Goal: Task Accomplishment & Management: Manage account settings

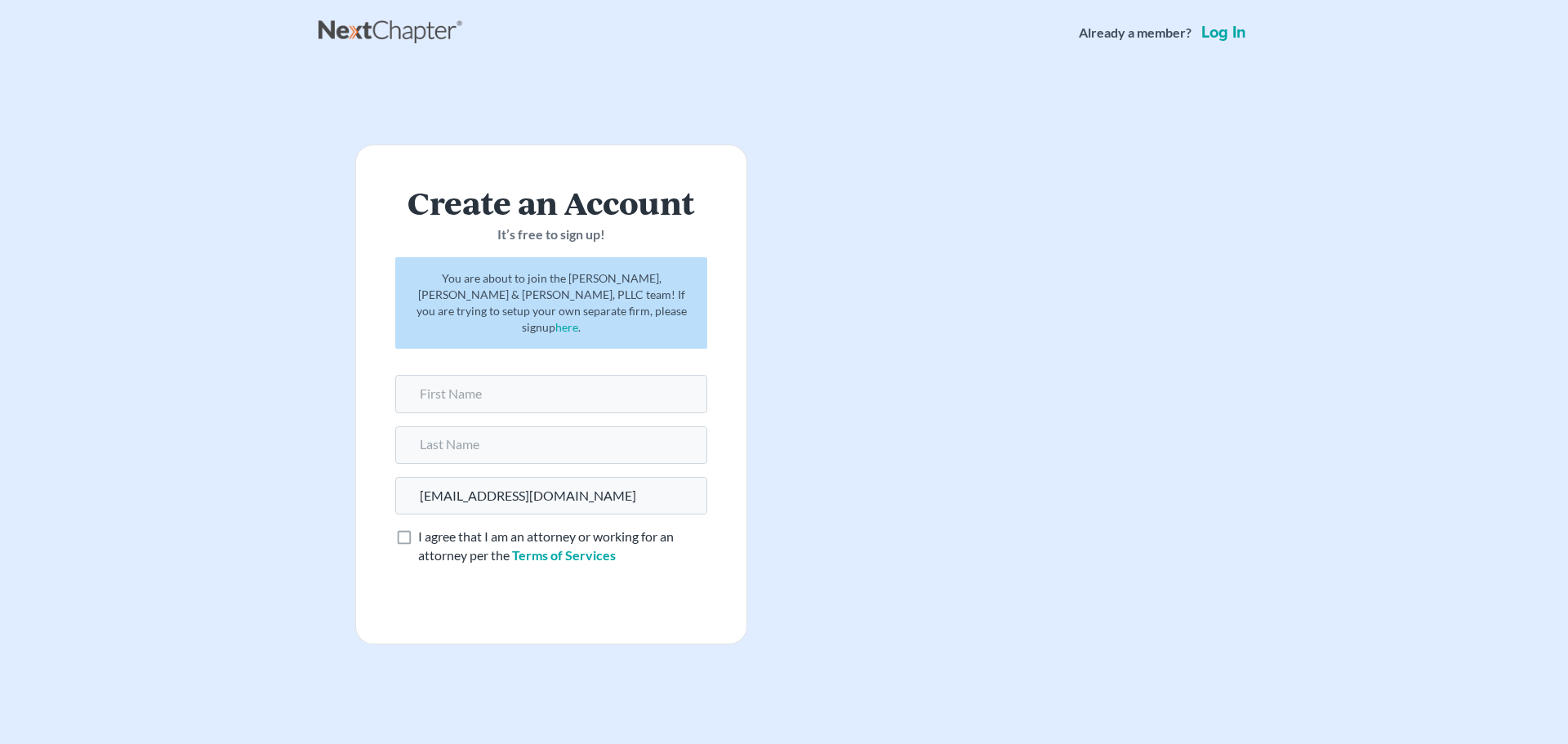
click at [268, 358] on main "Create an Account It’s free to sign up! You are about to join the [PERSON_NAME]…" at bounding box center [784, 374] width 1568 height 618
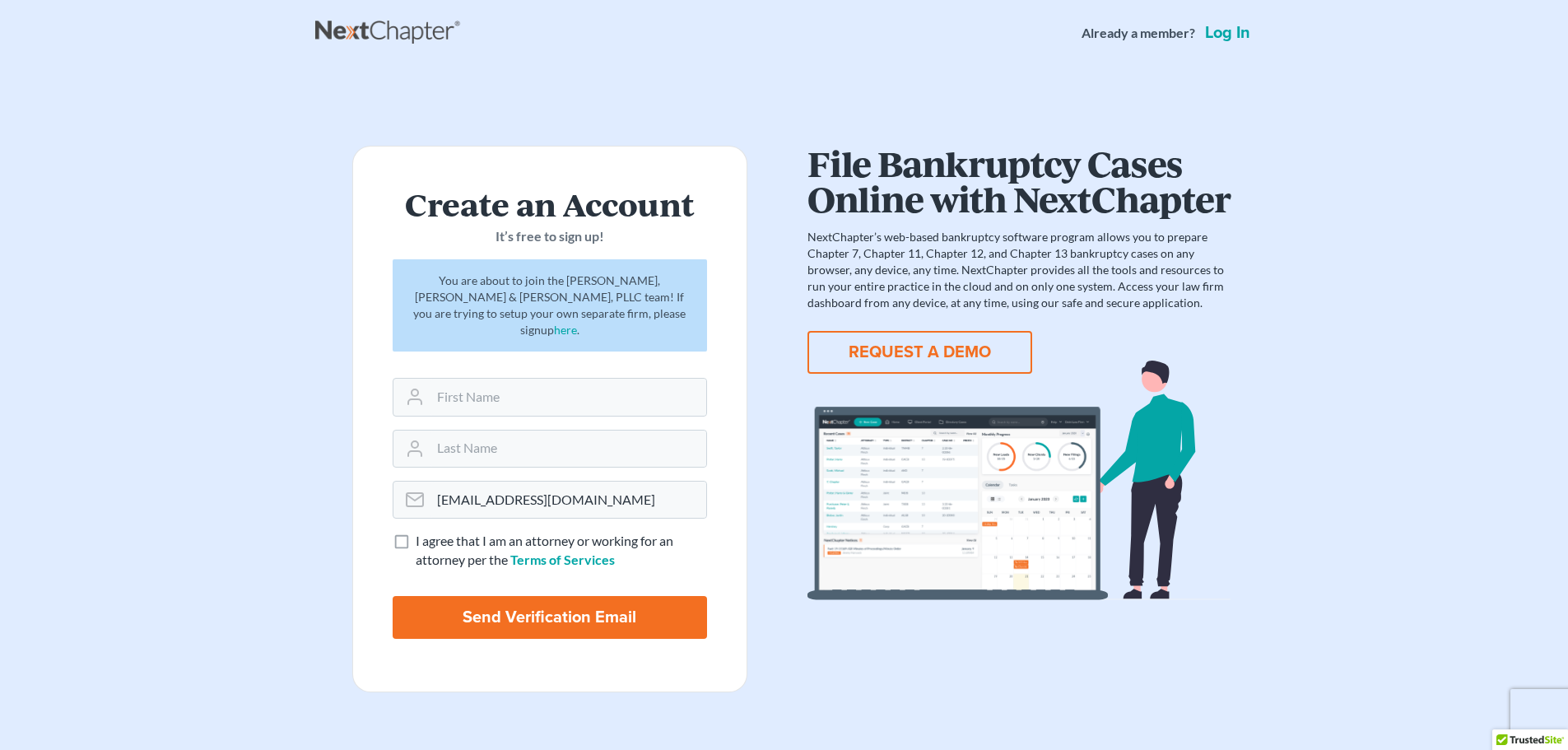
click at [1220, 31] on link "Log in" at bounding box center [1227, 33] width 52 height 17
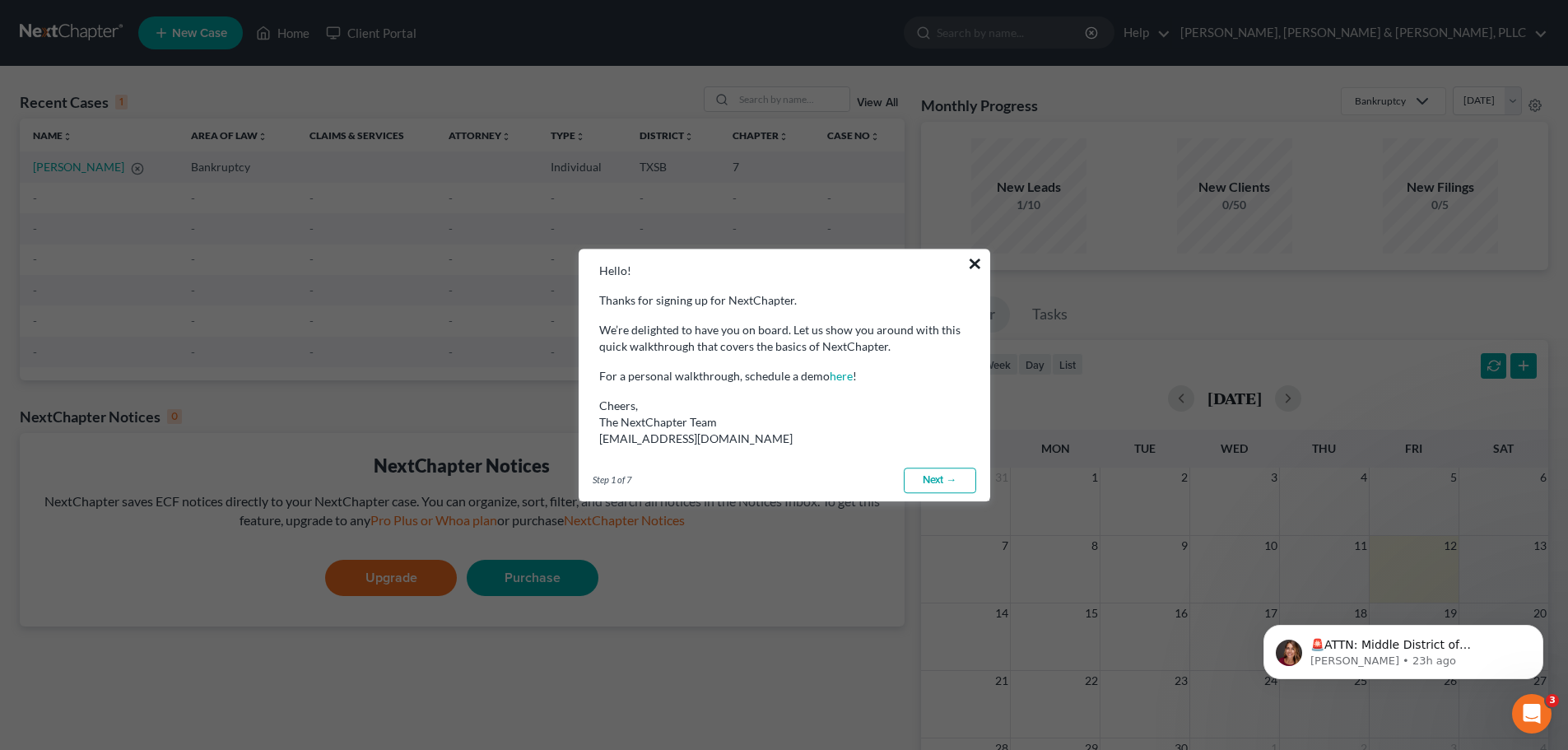
click at [971, 263] on button "×" at bounding box center [975, 263] width 16 height 26
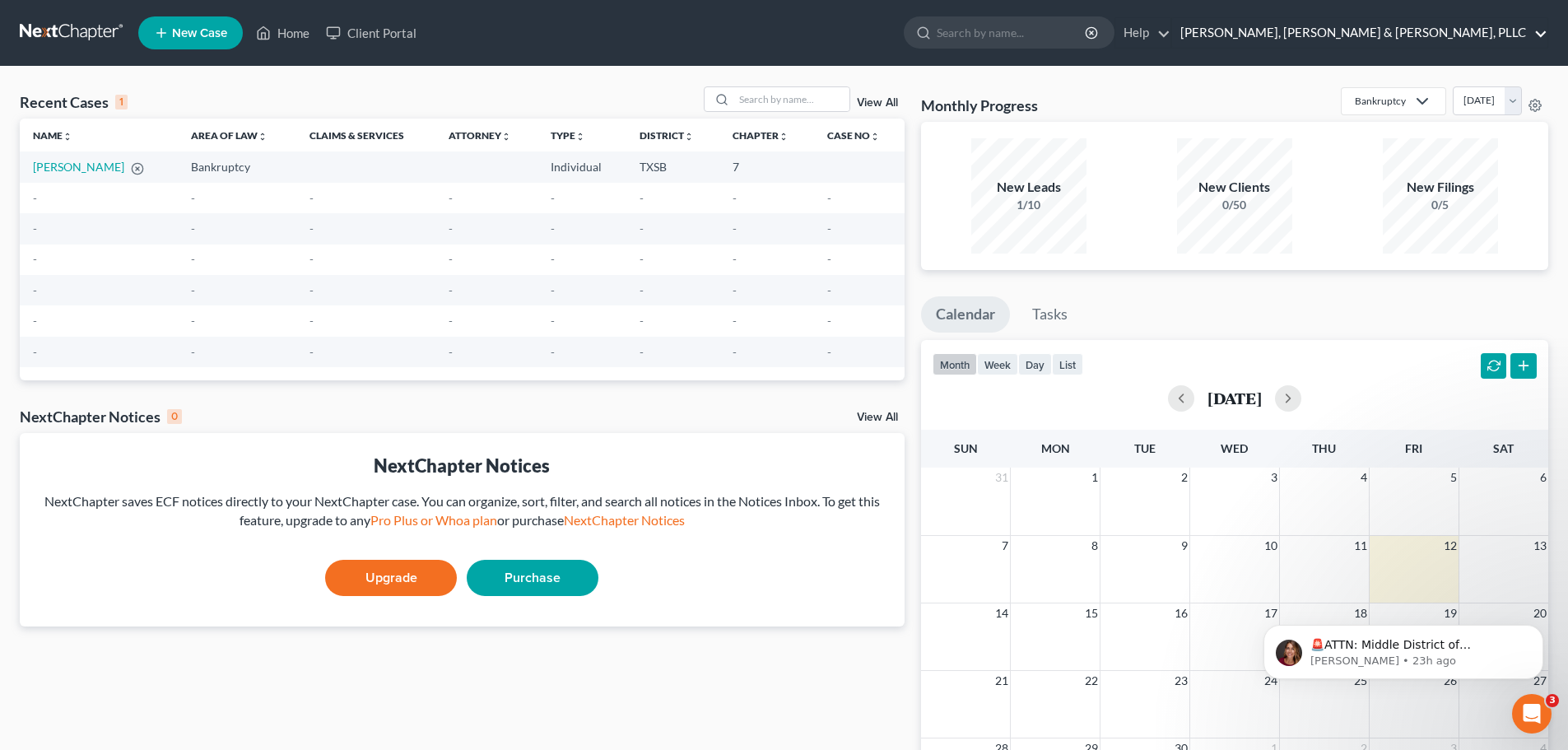
click at [1439, 35] on link "Kearney, McWilliams & Davis, PLLC" at bounding box center [1359, 33] width 375 height 30
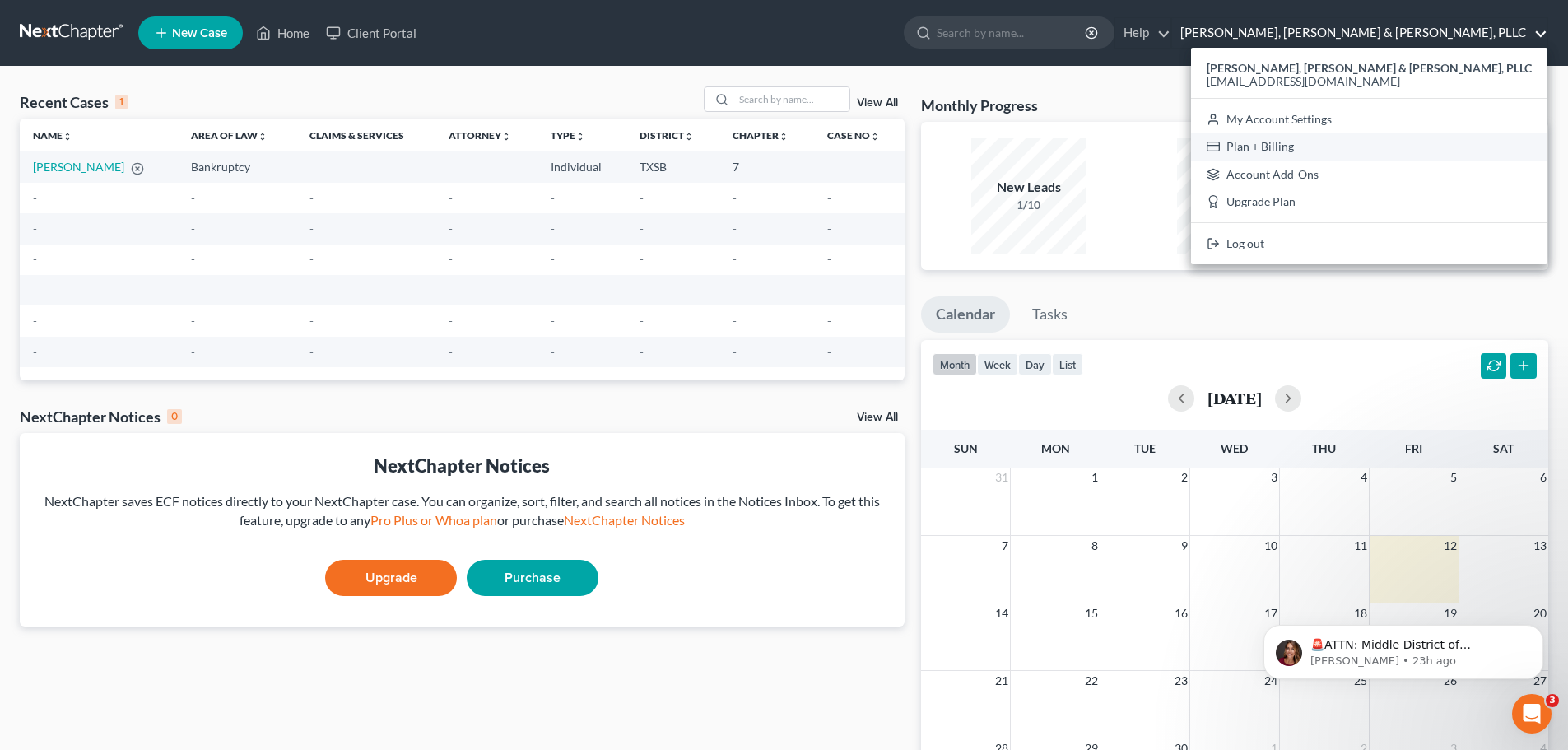
click at [1423, 146] on link "Plan + Billing" at bounding box center [1369, 146] width 356 height 28
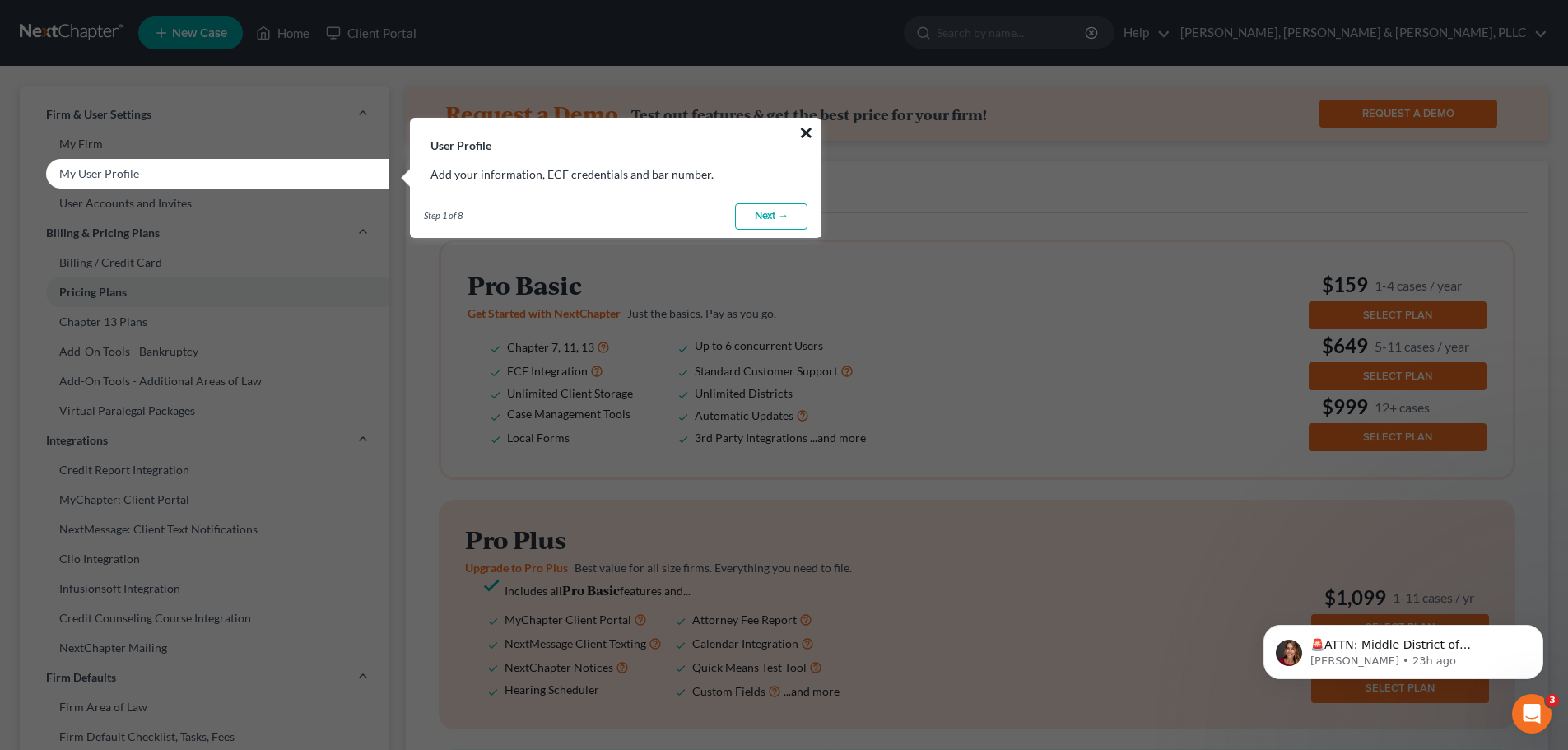
click at [806, 128] on button "×" at bounding box center [806, 132] width 16 height 26
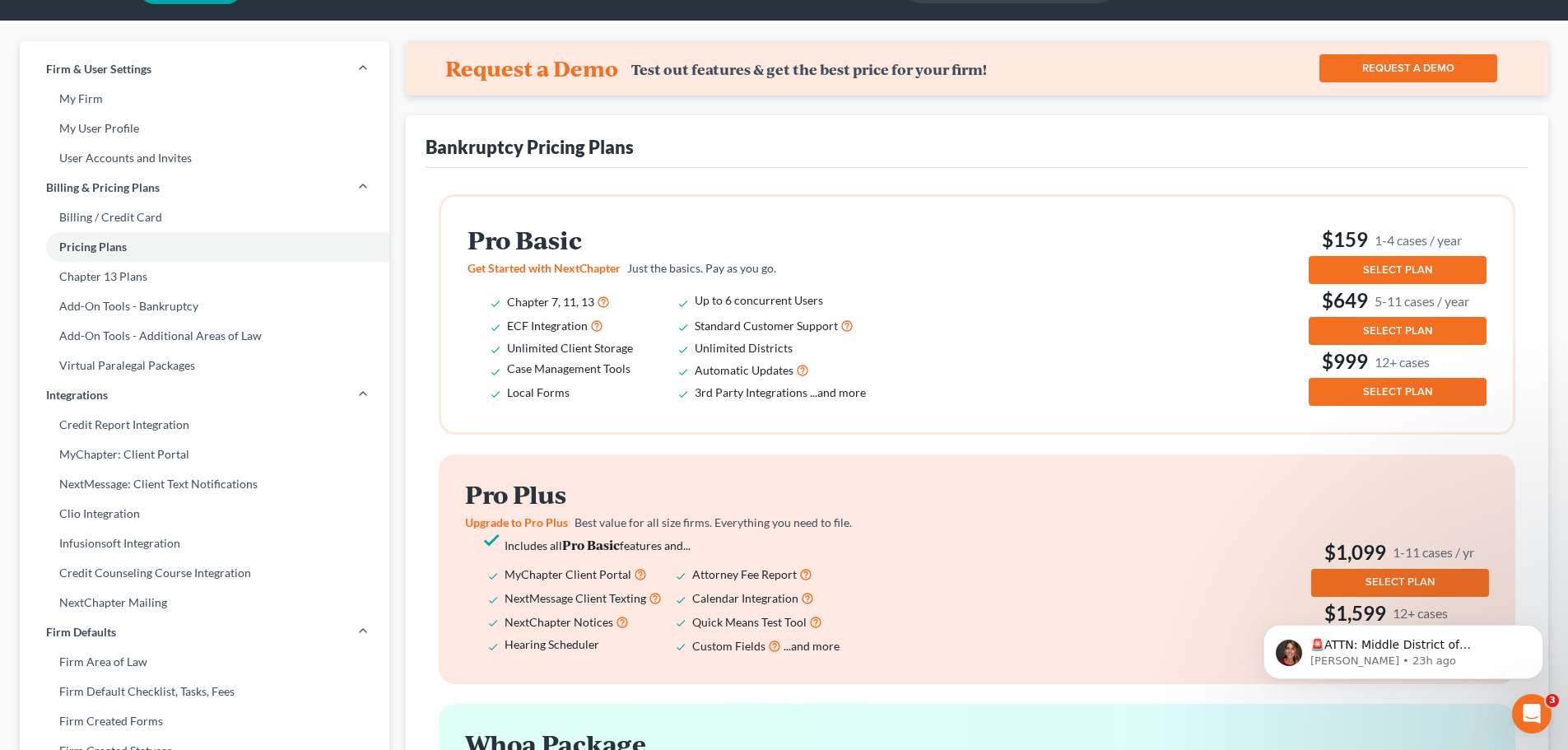
scroll to position [82, 0]
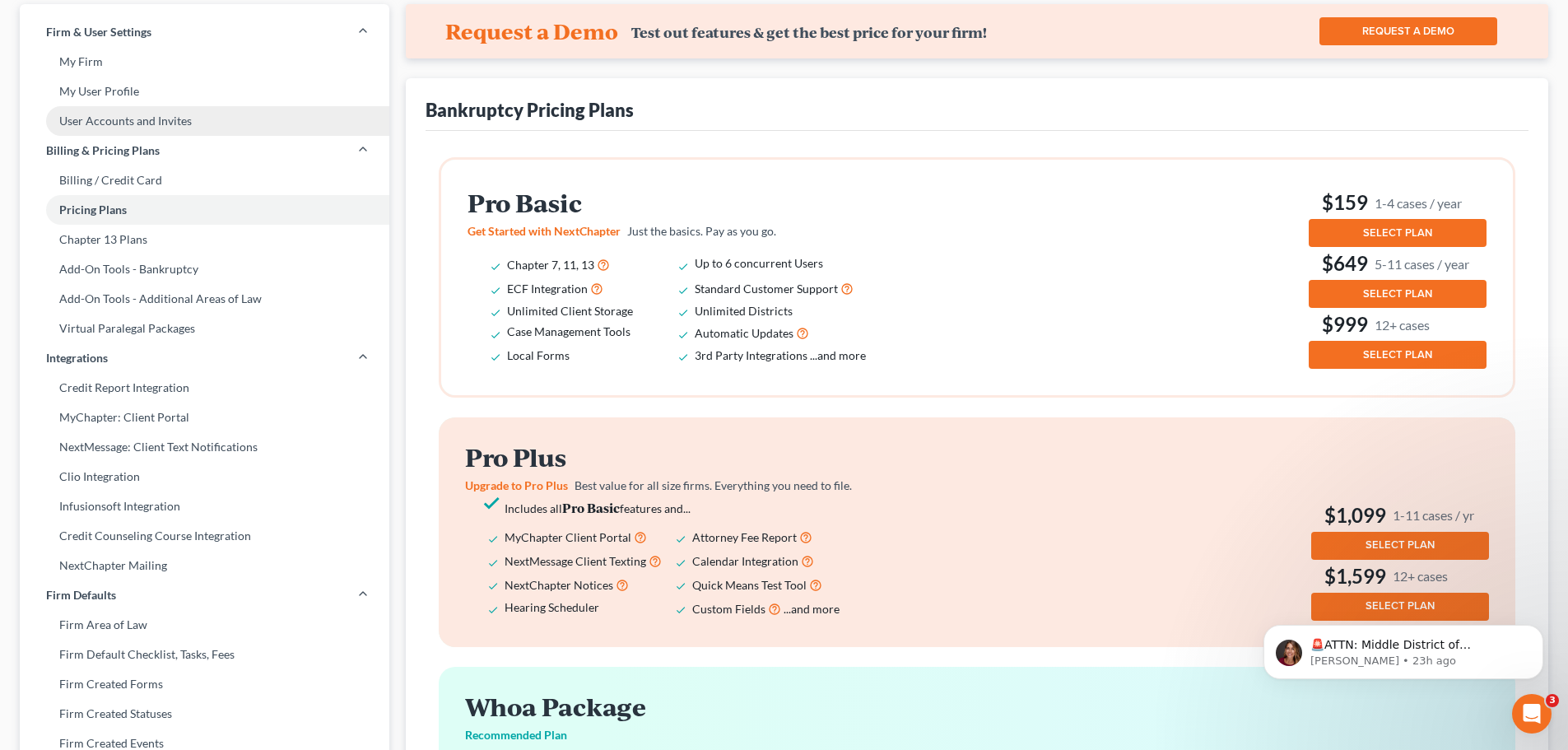
click at [154, 117] on link "User Accounts and Invites" at bounding box center [204, 121] width 369 height 30
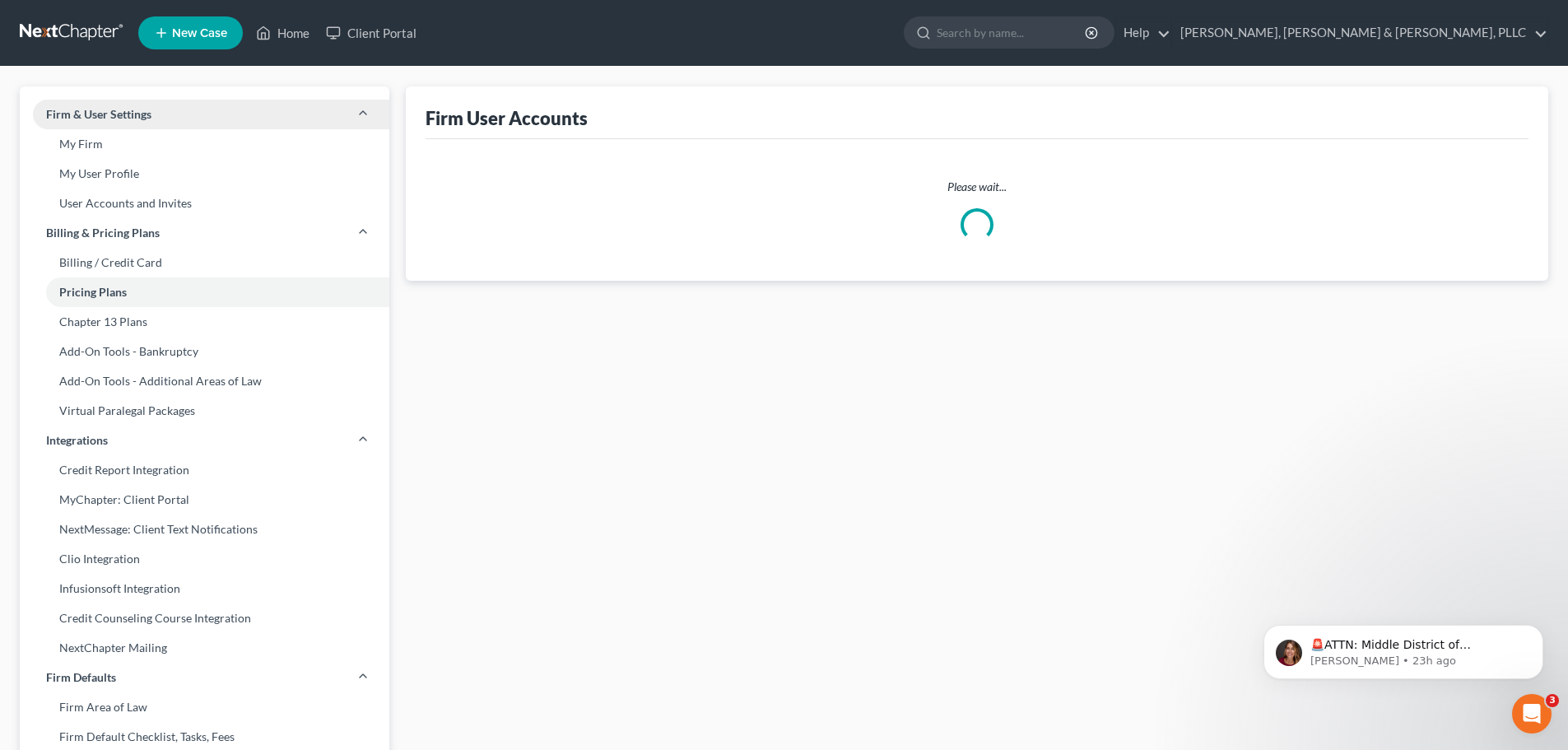
select select "1"
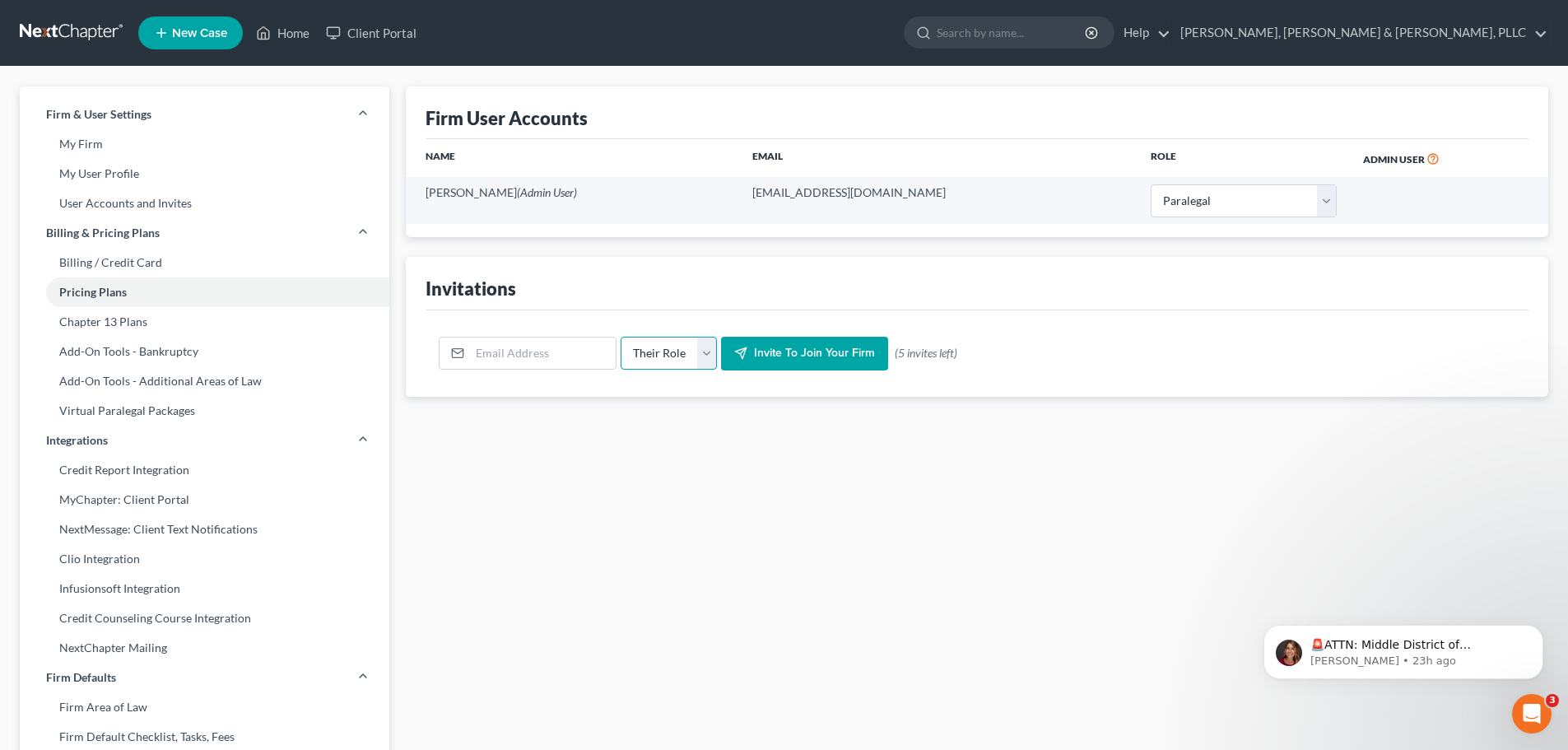
click at [688, 349] on select "Their Role Attorney Paralegal Assistant" at bounding box center [668, 354] width 96 height 33
click at [685, 305] on div "Invitations" at bounding box center [977, 282] width 1103 height 53
click at [135, 259] on link "Billing / Credit Card" at bounding box center [204, 263] width 369 height 30
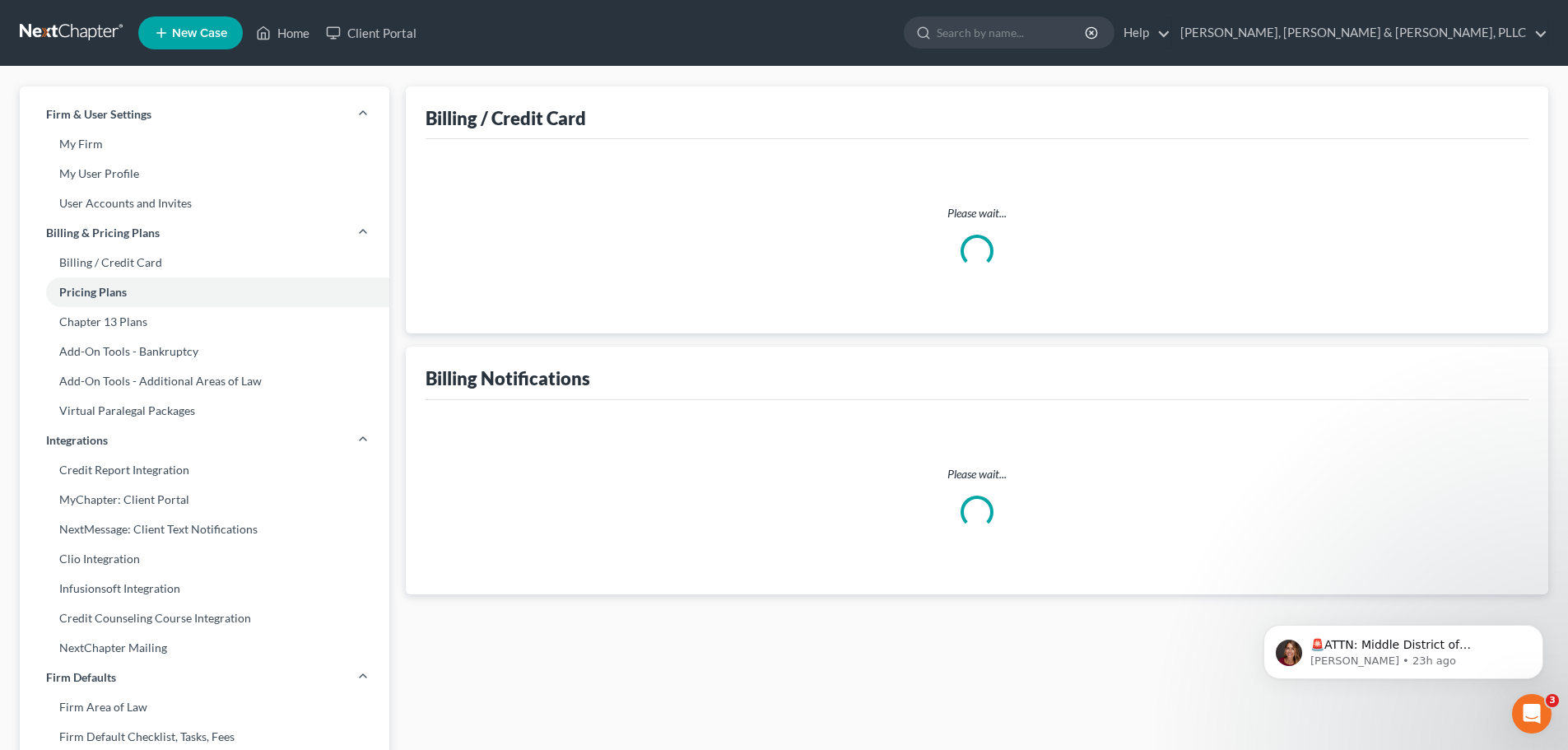
select select "45"
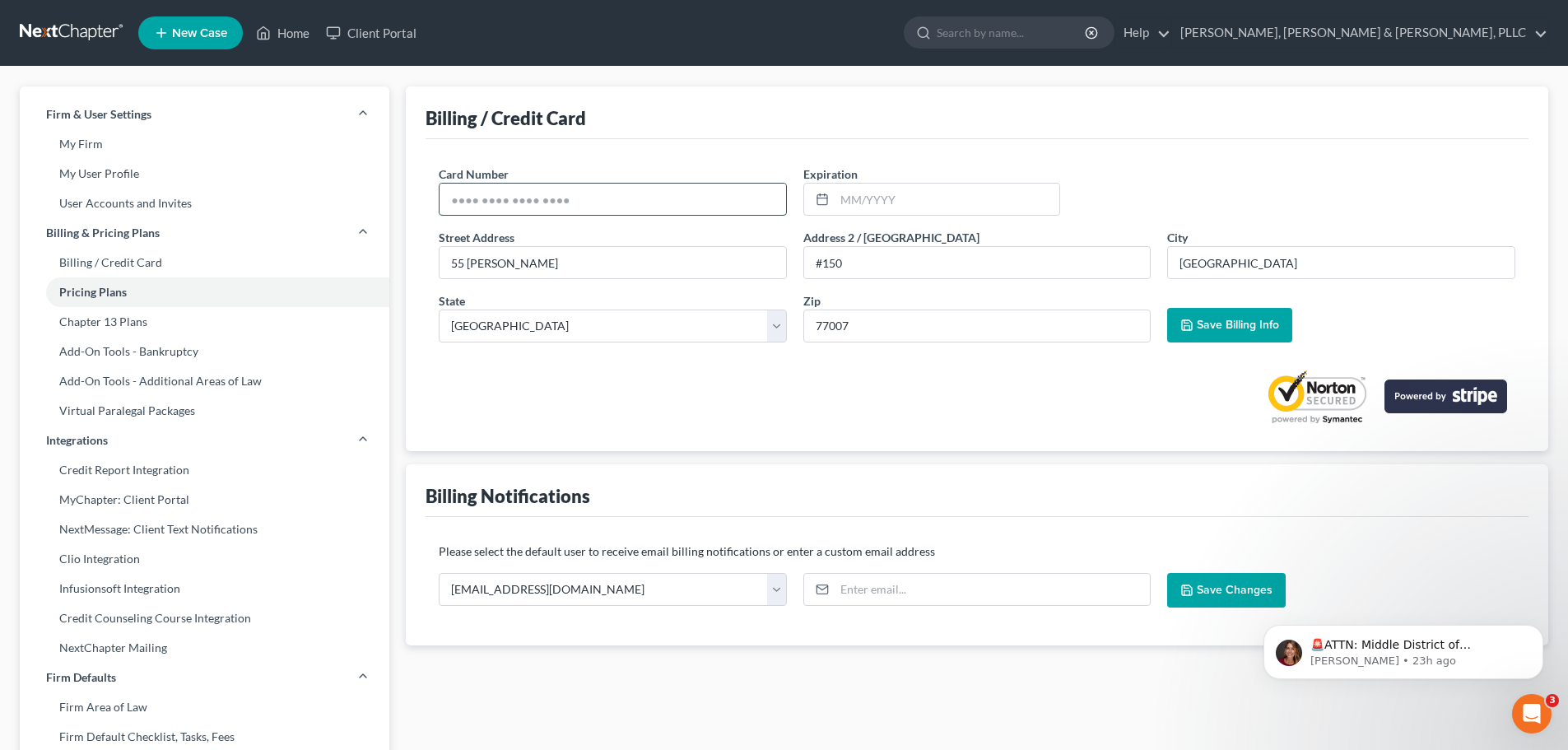
click at [681, 202] on input "text" at bounding box center [613, 199] width 346 height 31
click at [688, 154] on div "Card Number * Expiration * Street Address * 55 Waugh Address 2 / PO Box * #150 …" at bounding box center [977, 294] width 1103 height 311
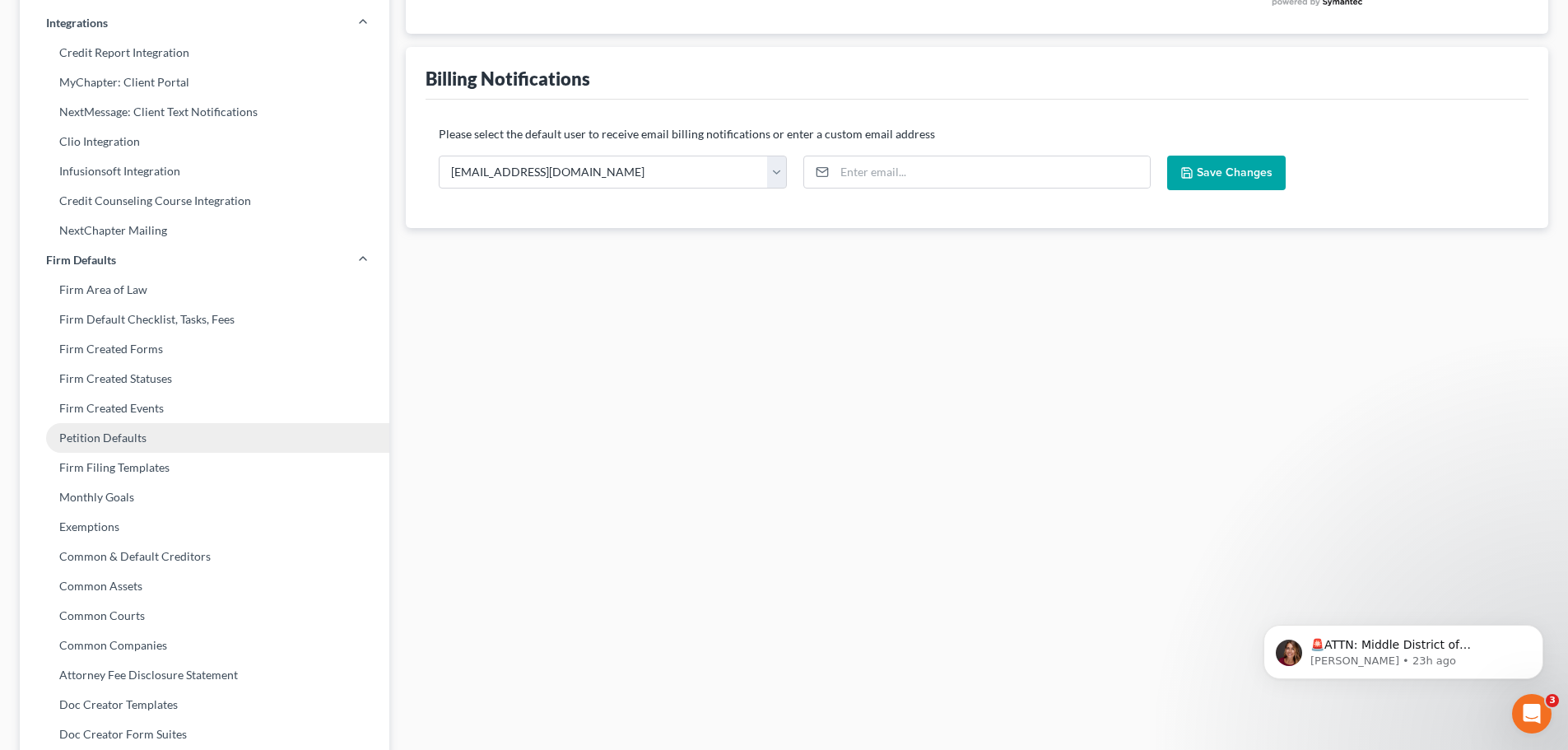
scroll to position [417, 0]
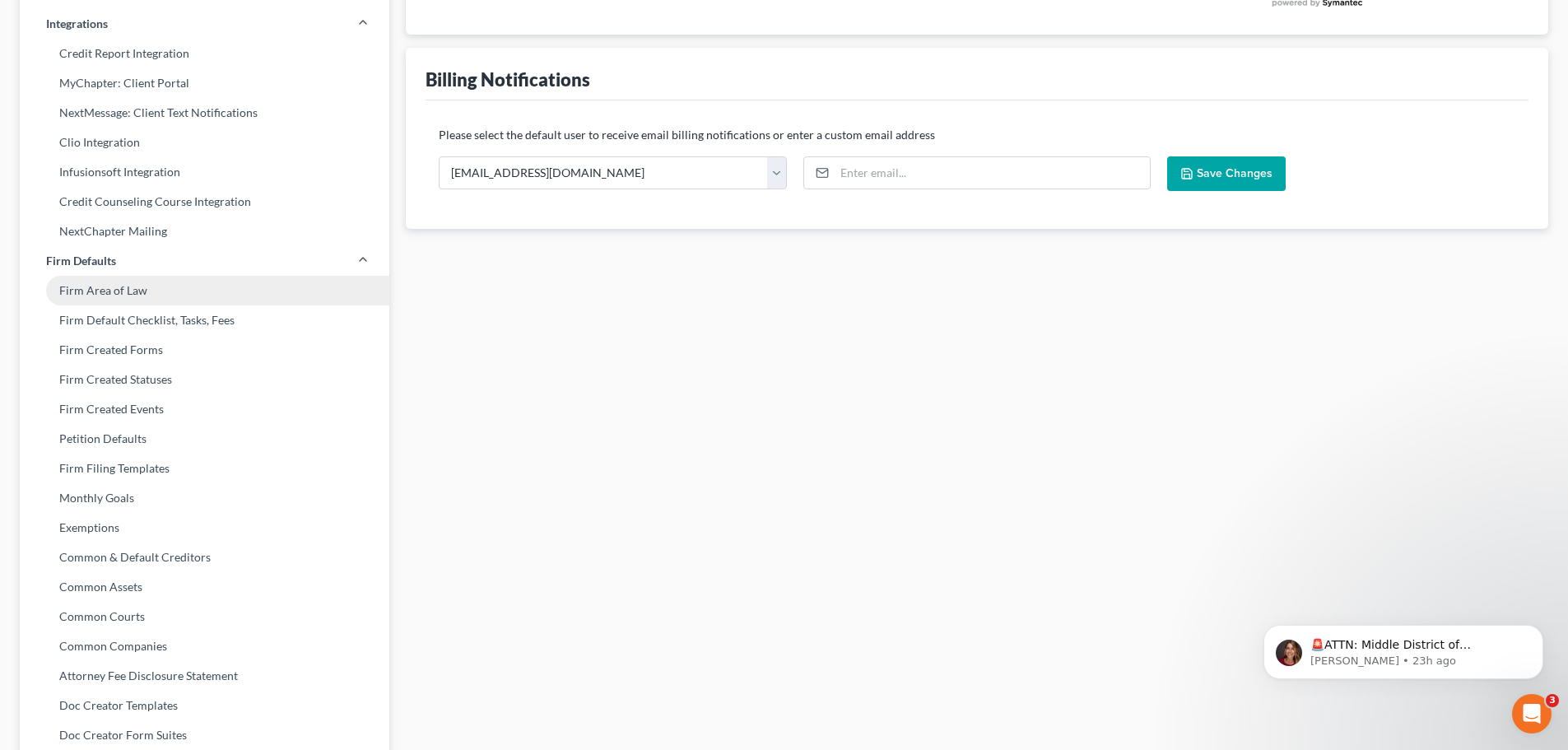
click at [136, 289] on link "Firm Area of Law" at bounding box center [204, 291] width 369 height 30
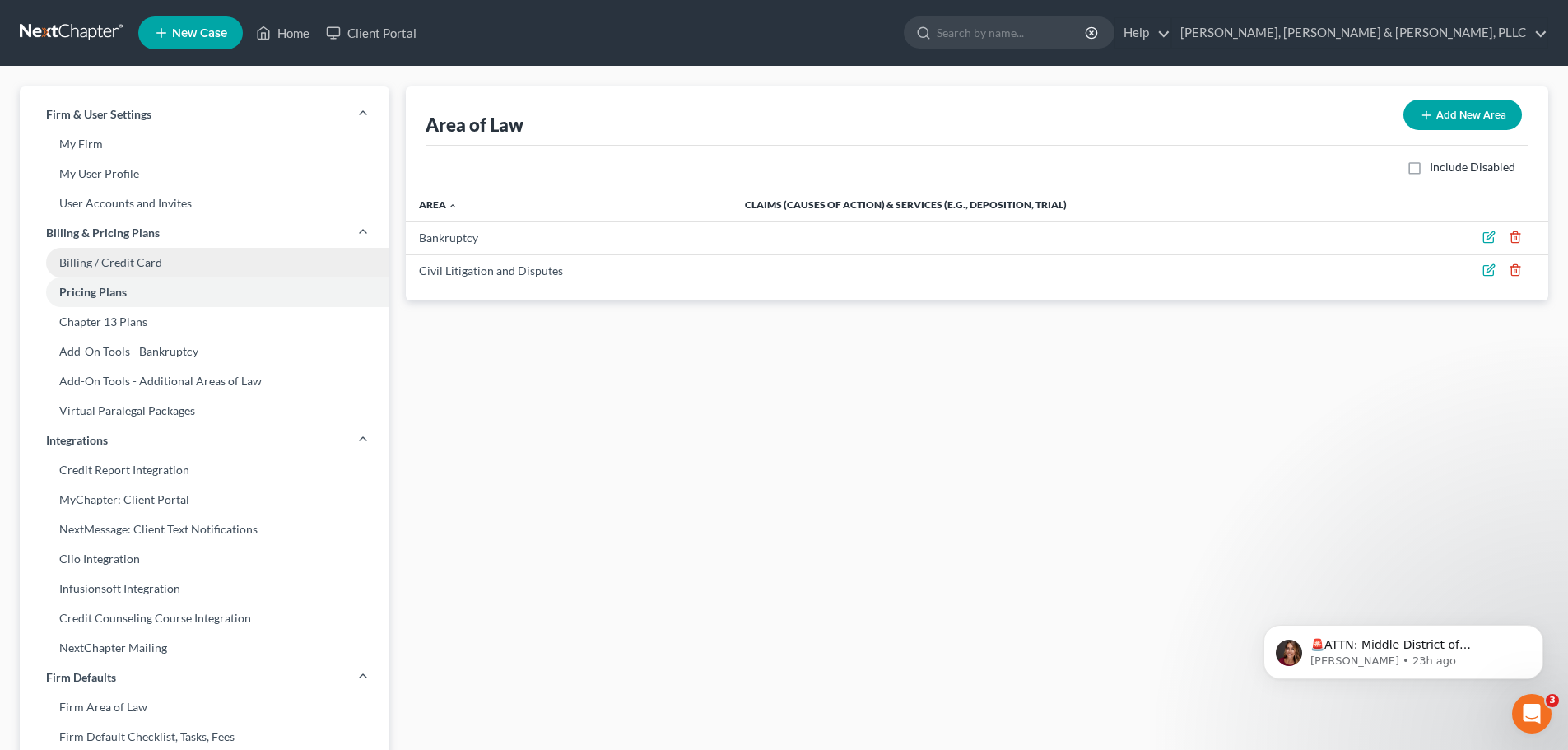
click at [135, 259] on link "Billing / Credit Card" at bounding box center [204, 263] width 369 height 30
select select "45"
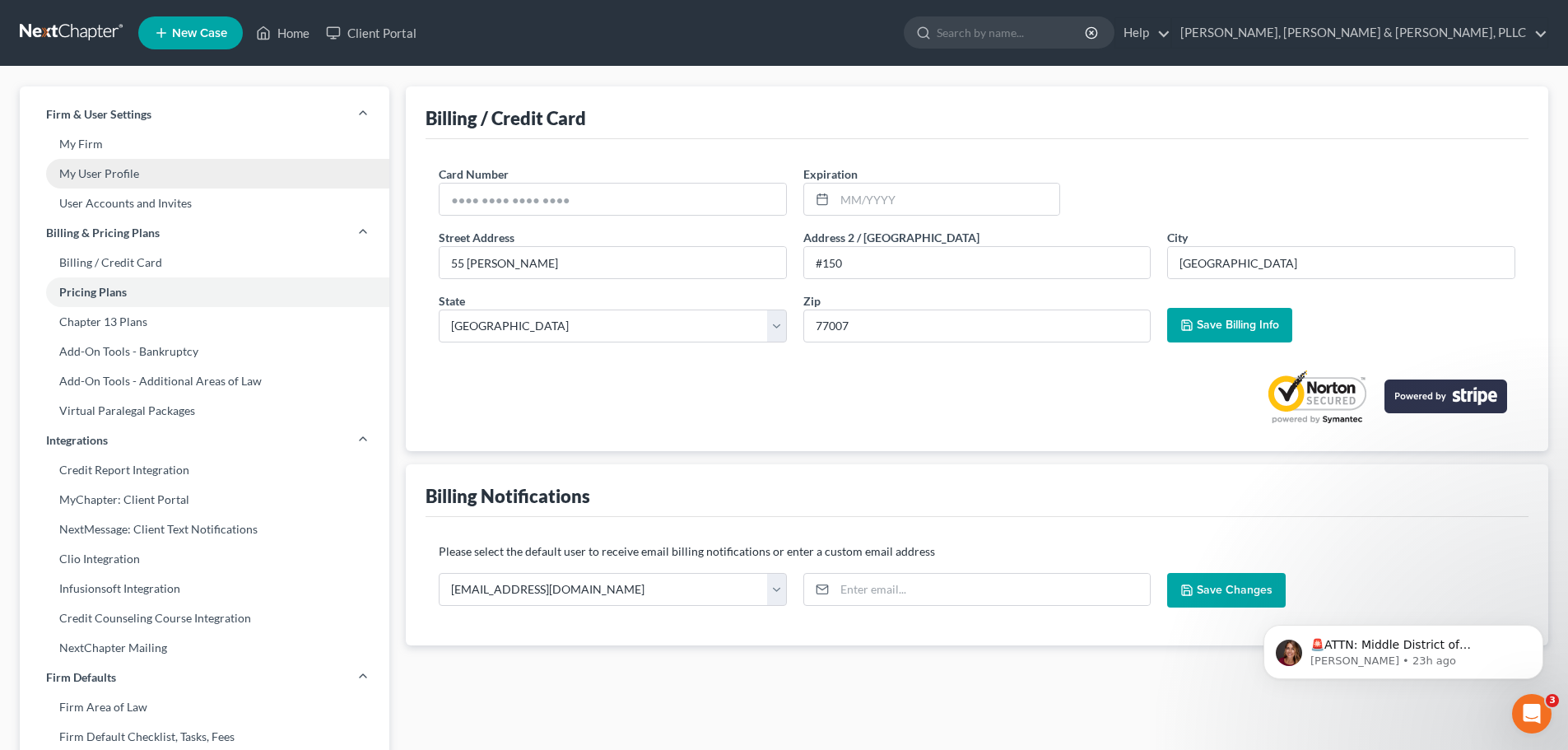
click at [126, 176] on link "My User Profile" at bounding box center [204, 174] width 369 height 30
select select "45"
select select "paralegal"
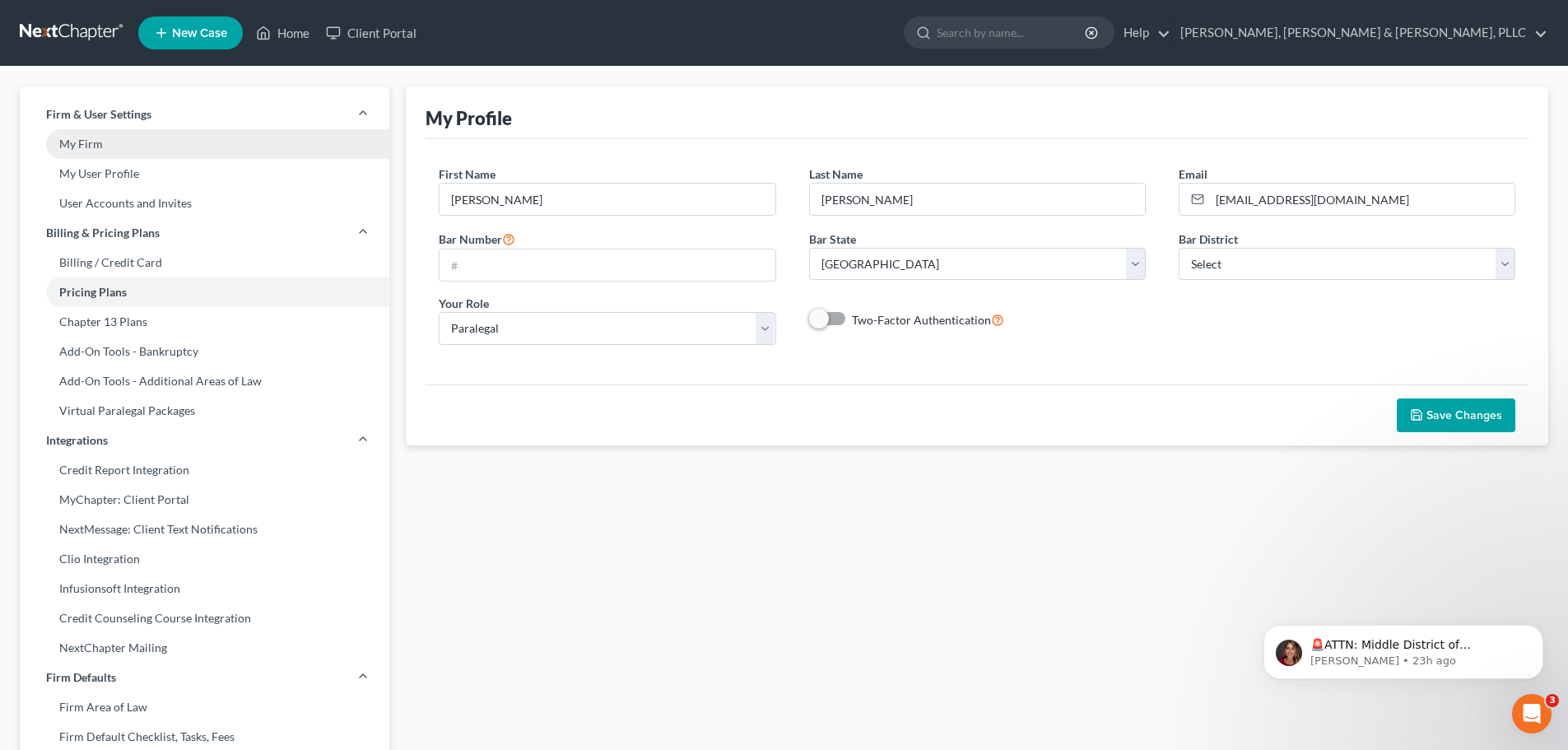
click at [93, 139] on link "My Firm" at bounding box center [204, 144] width 369 height 30
select select "79"
select select "24"
select select "45"
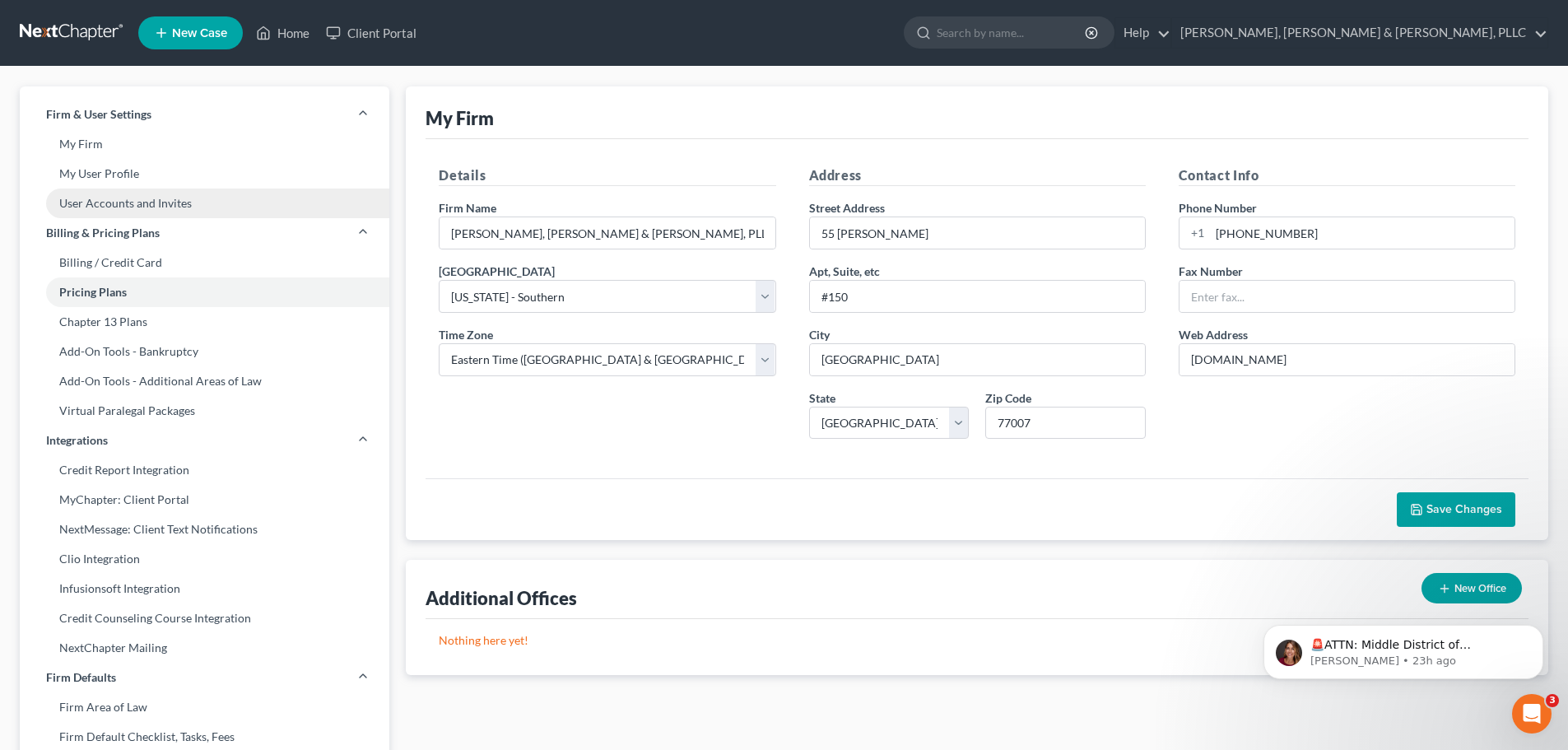
click at [172, 206] on link "User Accounts and Invites" at bounding box center [204, 204] width 369 height 30
select select "1"
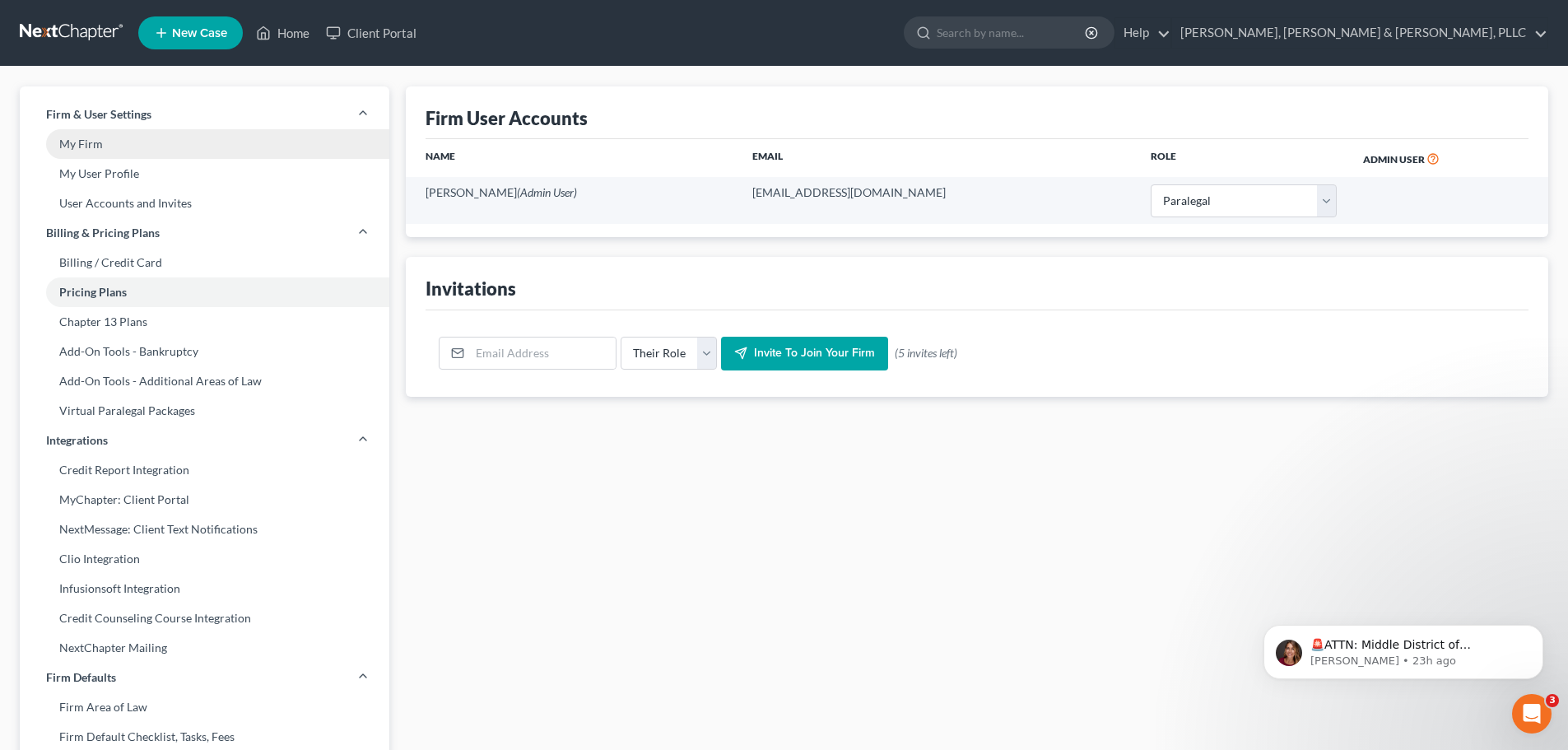
click at [93, 145] on link "My Firm" at bounding box center [204, 144] width 369 height 30
select select "79"
select select "24"
select select "45"
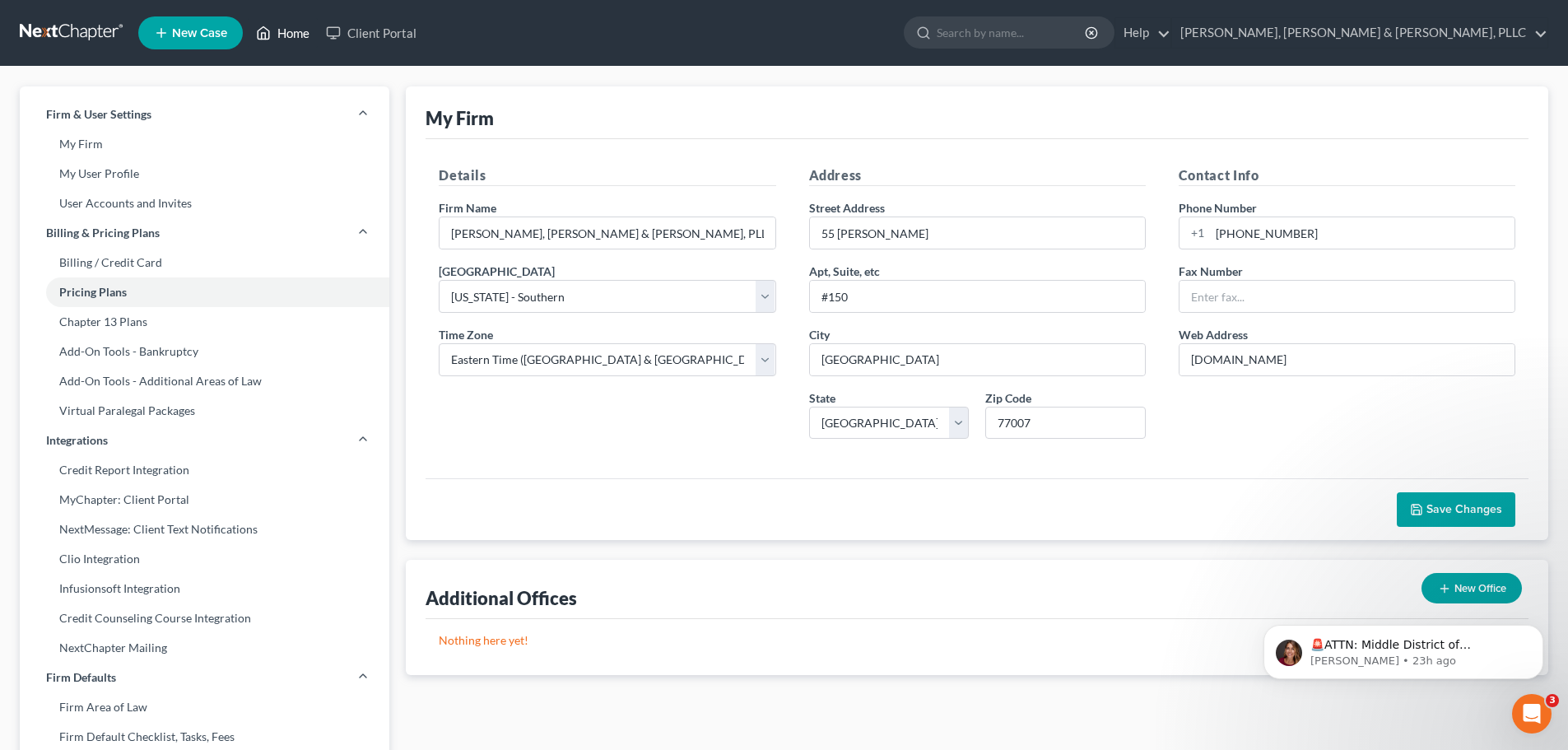
click at [279, 36] on link "Home" at bounding box center [283, 33] width 70 height 30
